Goal: Find specific page/section: Find specific page/section

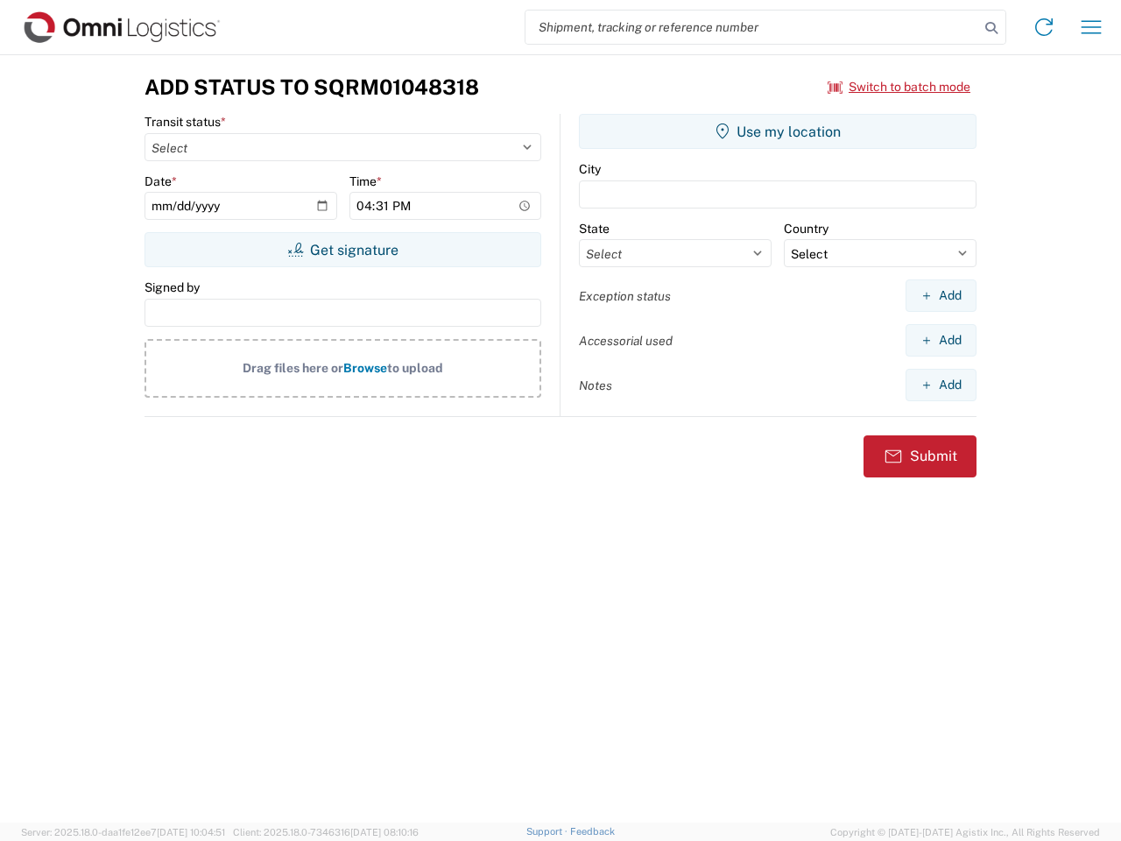
click at [752, 27] on input "search" at bounding box center [752, 27] width 454 height 33
click at [991, 28] on icon at bounding box center [991, 28] width 25 height 25
click at [1044, 27] on icon at bounding box center [1044, 27] width 28 height 28
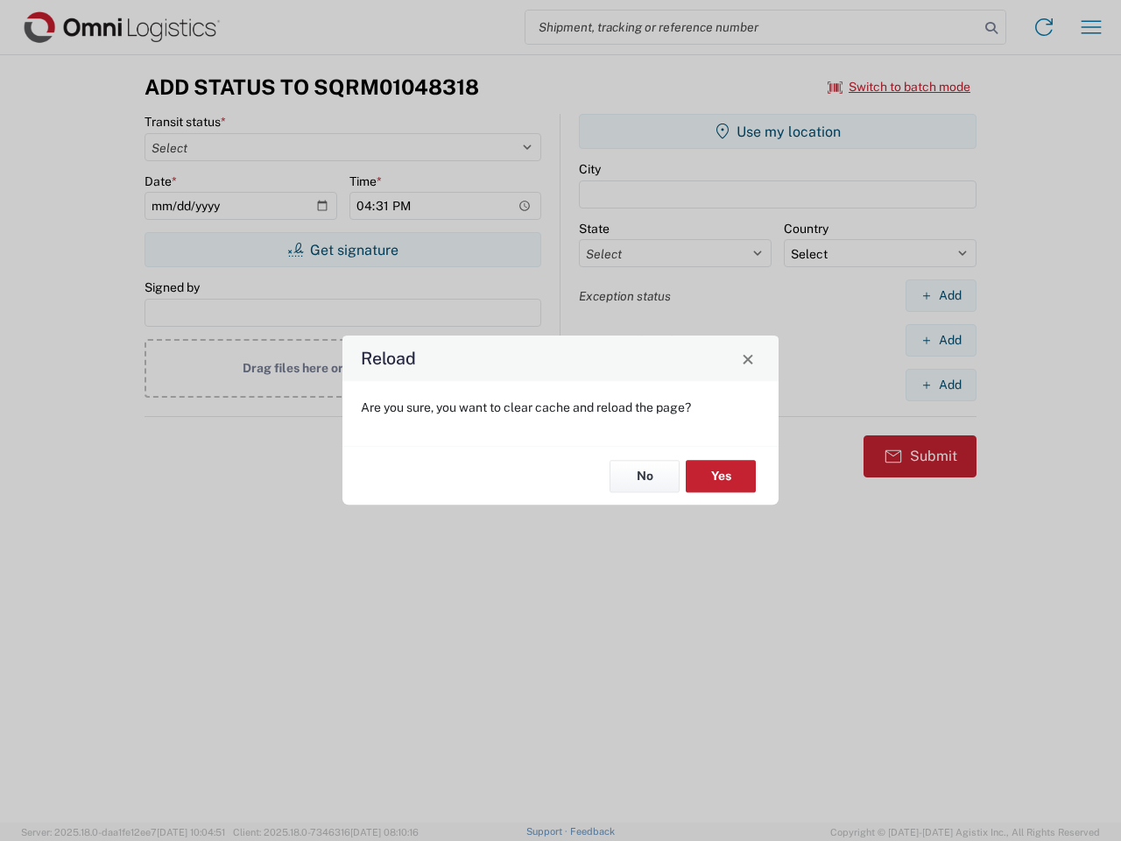
click at [1091, 27] on div "Reload Are you sure, you want to clear cache and reload the page? No Yes" at bounding box center [560, 420] width 1121 height 841
click at [899, 87] on div "Reload Are you sure, you want to clear cache and reload the page? No Yes" at bounding box center [560, 420] width 1121 height 841
click at [342, 250] on div "Reload Are you sure, you want to clear cache and reload the page? No Yes" at bounding box center [560, 420] width 1121 height 841
click at [778, 131] on div "Reload Are you sure, you want to clear cache and reload the page? No Yes" at bounding box center [560, 420] width 1121 height 841
click at [941, 295] on div "Reload Are you sure, you want to clear cache and reload the page? No Yes" at bounding box center [560, 420] width 1121 height 841
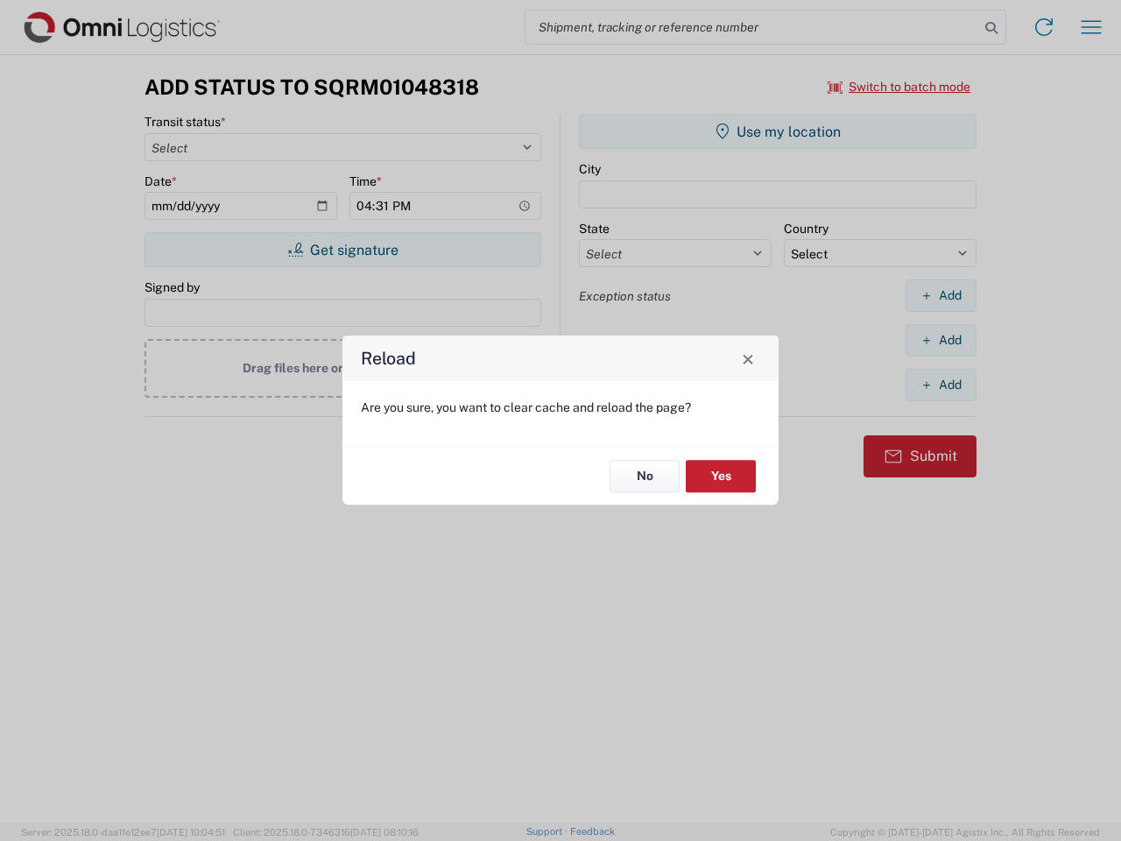
click at [941, 340] on div "Reload Are you sure, you want to clear cache and reload the page? No Yes" at bounding box center [560, 420] width 1121 height 841
click at [941, 384] on div "Reload Are you sure, you want to clear cache and reload the page? No Yes" at bounding box center [560, 420] width 1121 height 841
